Goal: Check status: Check status

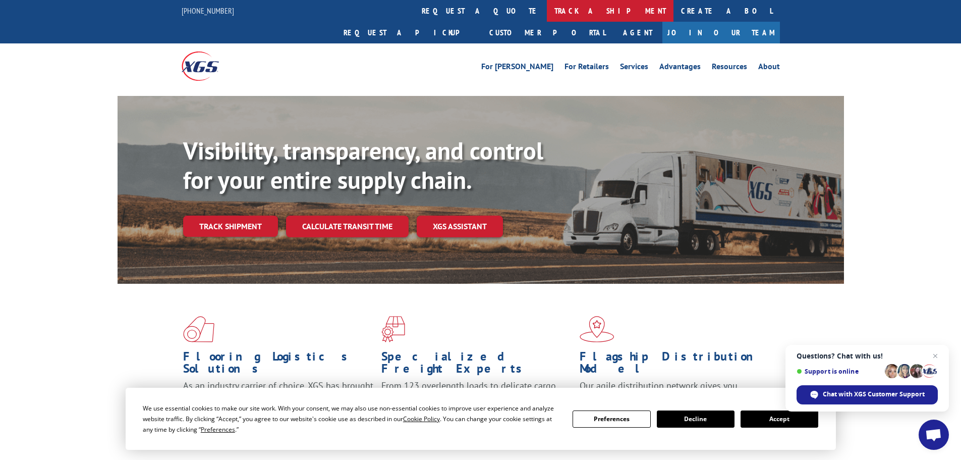
click at [547, 7] on link "track a shipment" at bounding box center [610, 11] width 127 height 22
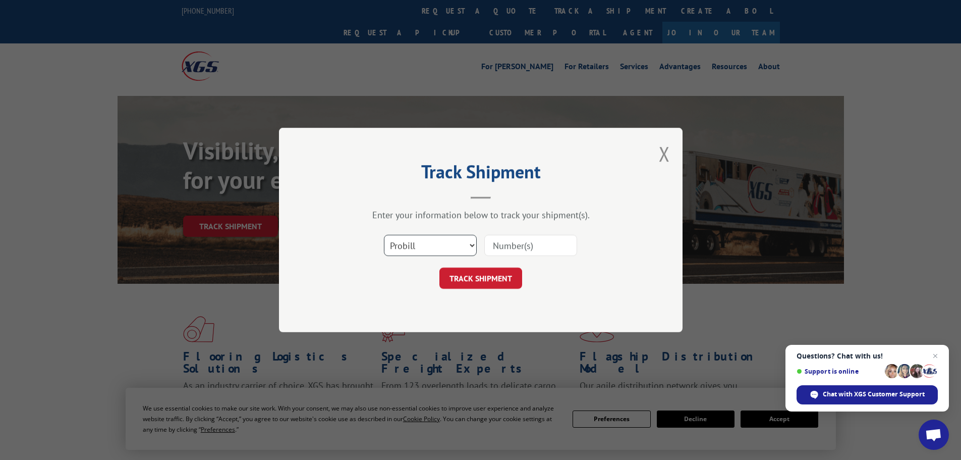
click at [433, 245] on select "Select category... Probill BOL PO" at bounding box center [430, 245] width 93 height 21
select select "po"
click at [384, 235] on select "Select category... Probill BOL PO" at bounding box center [430, 245] width 93 height 21
click at [539, 244] on input at bounding box center [530, 245] width 93 height 21
paste input "15519996"
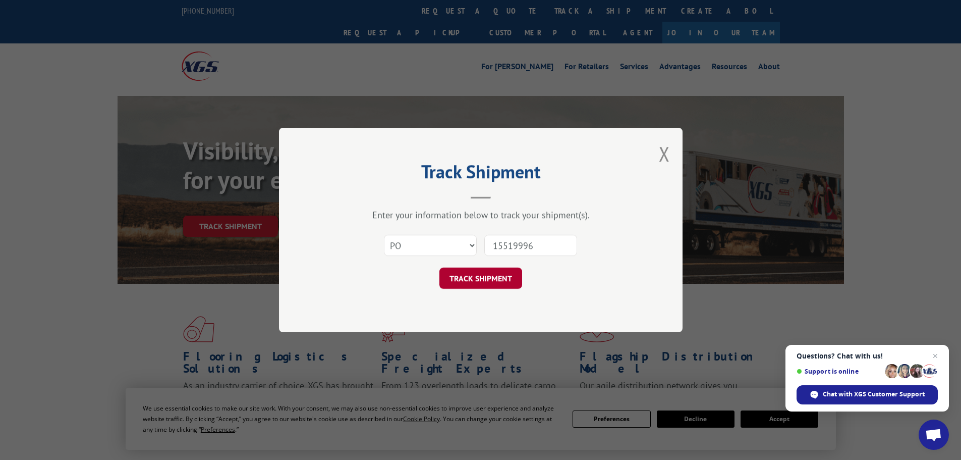
type input "15519996"
click at [498, 279] on button "TRACK SHIPMENT" at bounding box center [481, 277] width 83 height 21
